Goal: Navigation & Orientation: Find specific page/section

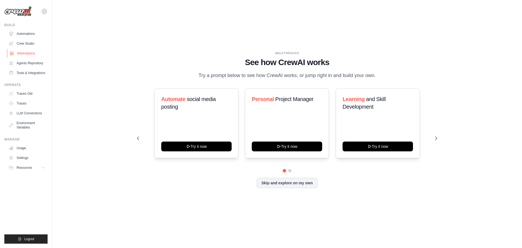
click at [29, 53] on link "Marketplace" at bounding box center [27, 53] width 41 height 9
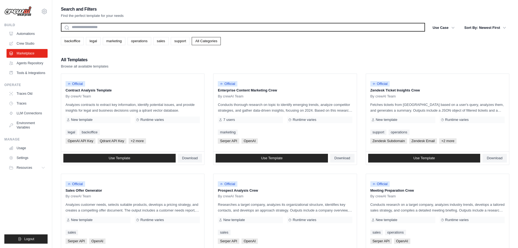
click at [81, 30] on input "text" at bounding box center [243, 27] width 364 height 9
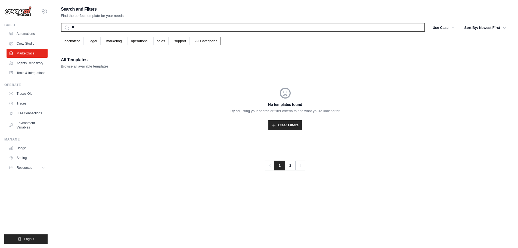
type input "*"
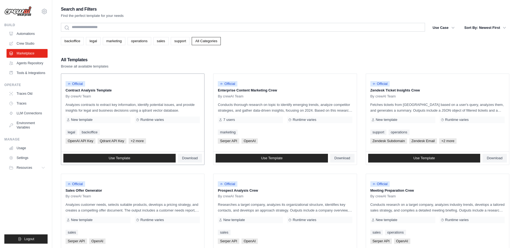
click at [89, 91] on p "Contract Analysis Template" at bounding box center [133, 90] width 134 height 5
click at [72, 85] on span "Official" at bounding box center [76, 83] width 20 height 5
click at [17, 33] on link "Automations" at bounding box center [27, 33] width 41 height 9
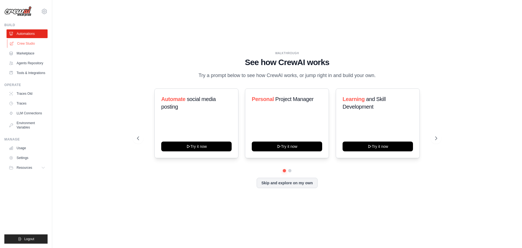
click at [20, 42] on link "Crew Studio" at bounding box center [27, 43] width 41 height 9
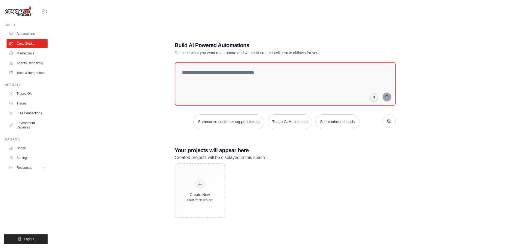
click at [22, 55] on link "Marketplace" at bounding box center [27, 53] width 41 height 9
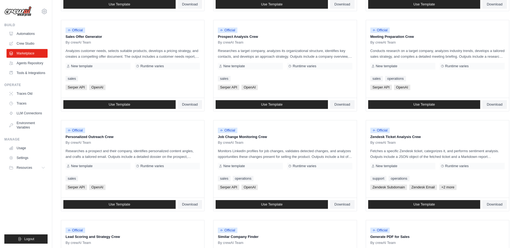
scroll to position [245, 0]
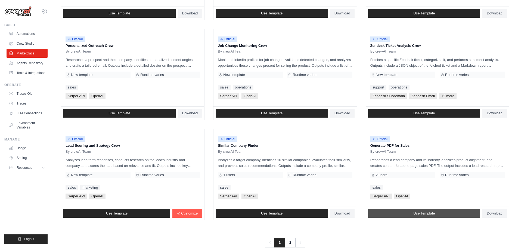
click at [418, 216] on link "Use Template" at bounding box center [424, 213] width 112 height 9
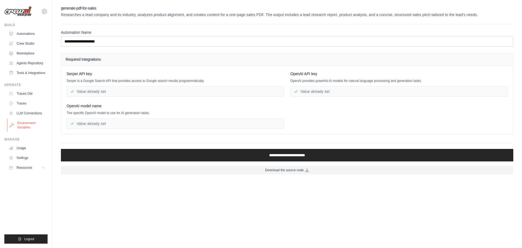
click at [21, 124] on link "Environment Variables" at bounding box center [27, 125] width 41 height 13
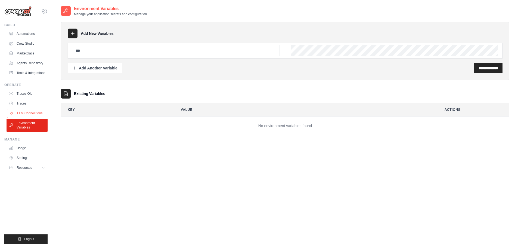
click at [22, 112] on link "LLM Connections" at bounding box center [27, 113] width 41 height 9
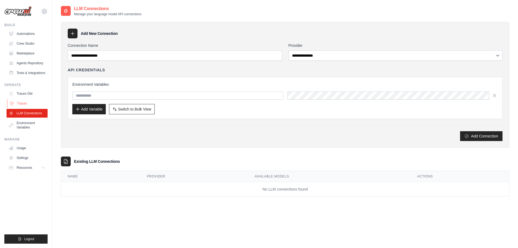
click at [22, 102] on link "Traces" at bounding box center [27, 103] width 41 height 9
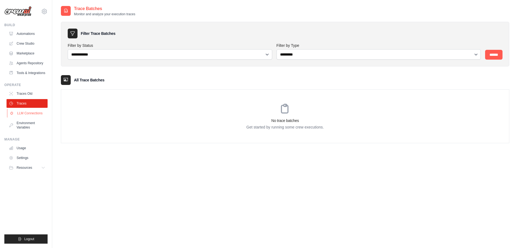
click at [26, 113] on link "LLM Connections" at bounding box center [27, 113] width 41 height 9
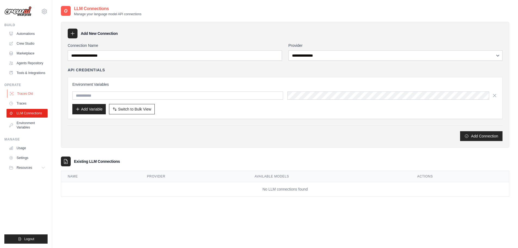
click at [24, 94] on link "Traces Old" at bounding box center [27, 93] width 41 height 9
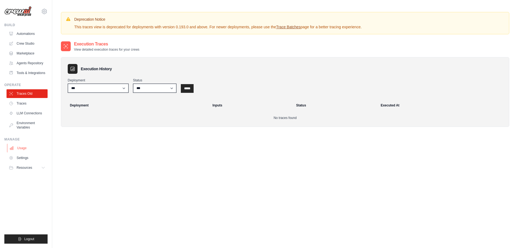
click at [21, 147] on link "Usage" at bounding box center [27, 148] width 41 height 9
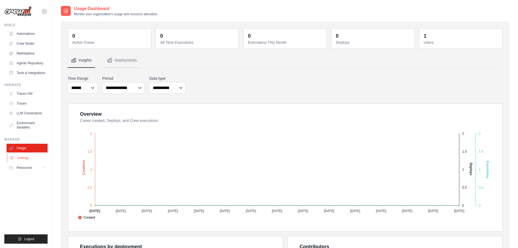
click at [22, 158] on link "Settings" at bounding box center [27, 157] width 41 height 9
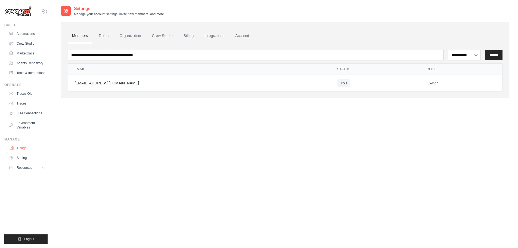
click at [21, 150] on link "Usage" at bounding box center [27, 148] width 41 height 9
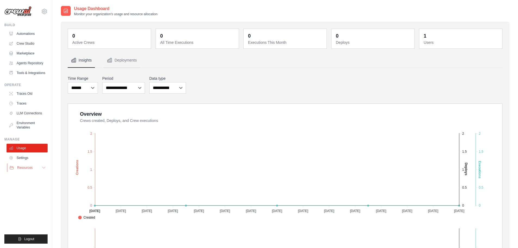
click at [25, 167] on span "Resources" at bounding box center [25, 167] width 16 height 4
click at [35, 174] on link "Documentation" at bounding box center [29, 177] width 38 height 8
